Goal: Complete application form: Complete application form

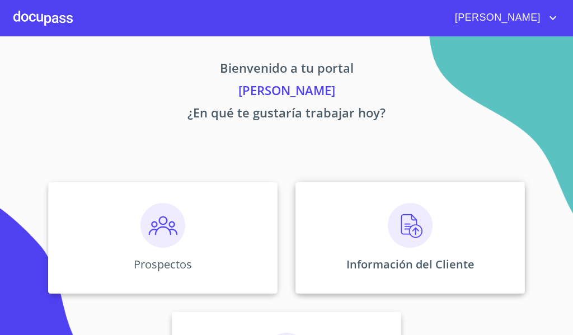
scroll to position [56, 0]
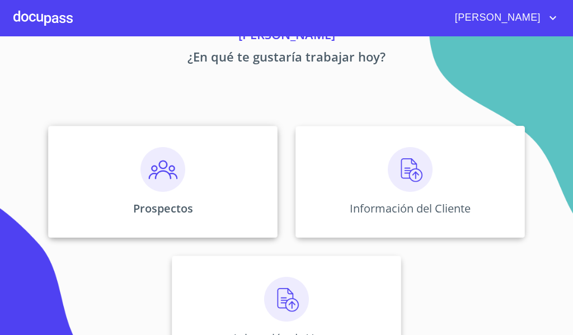
click at [191, 182] on div "Prospectos" at bounding box center [162, 182] width 229 height 112
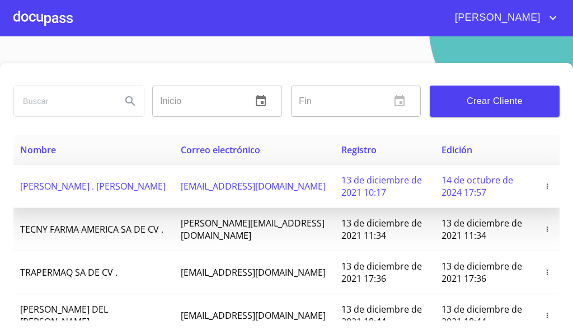
click at [208, 191] on span "[EMAIL_ADDRESS][DOMAIN_NAME]" at bounding box center [253, 186] width 145 height 12
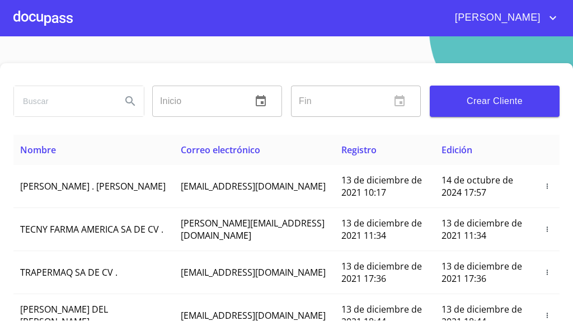
click at [35, 13] on div at bounding box center [42, 18] width 59 height 36
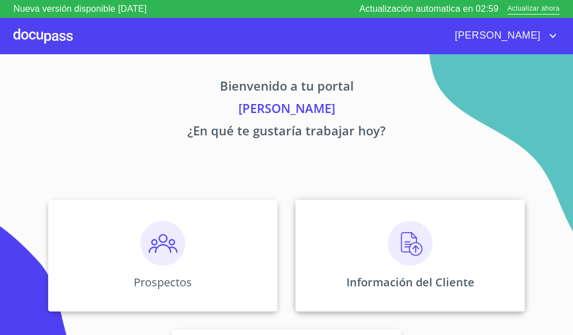
click at [378, 251] on div "Información del Cliente" at bounding box center [409, 256] width 229 height 112
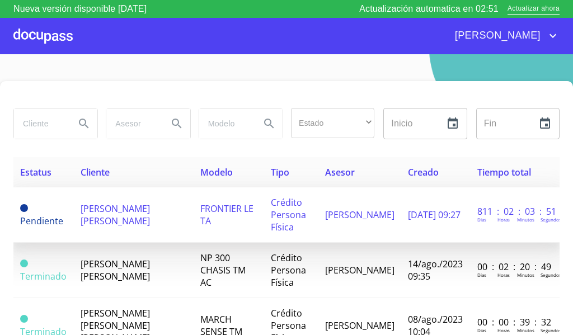
click at [129, 209] on span "[PERSON_NAME] [PERSON_NAME]" at bounding box center [115, 215] width 69 height 25
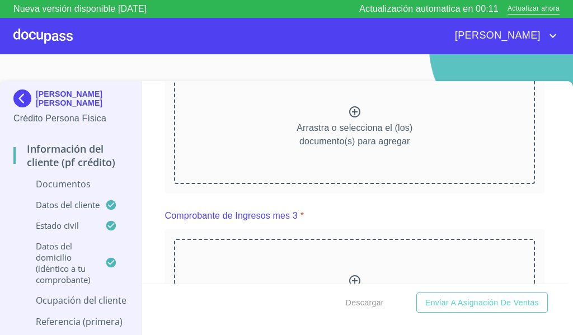
scroll to position [727, 0]
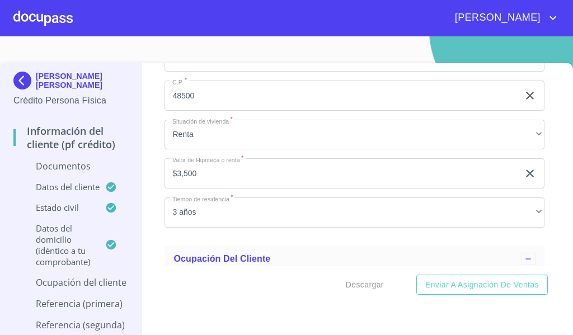
scroll to position [2630, 0]
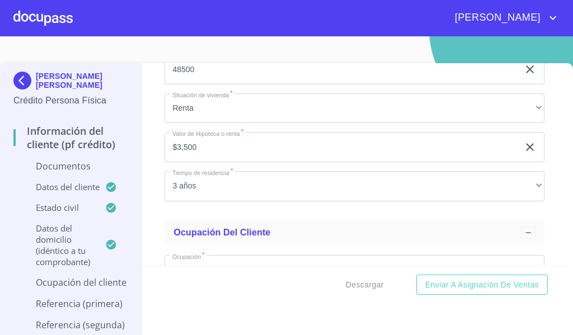
click at [243, 155] on input "$3,500" at bounding box center [341, 147] width 354 height 30
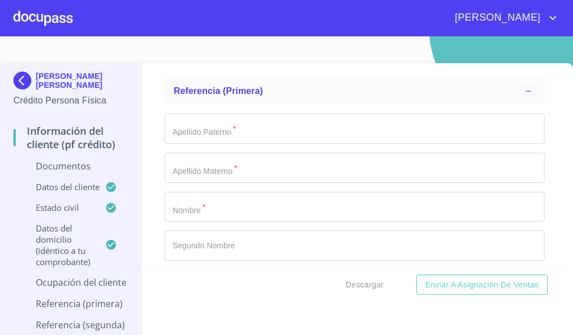
scroll to position [3637, 0]
type input "$3,500"
